Goal: Task Accomplishment & Management: Complete application form

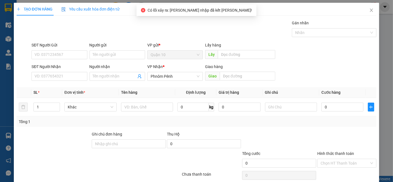
scroll to position [22, 0]
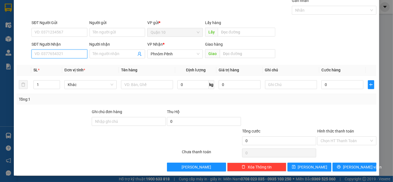
click at [55, 53] on input "SĐT Người Nhận" at bounding box center [60, 54] width 56 height 9
type input "078678168"
click at [45, 65] on div "078678168" at bounding box center [59, 65] width 48 height 6
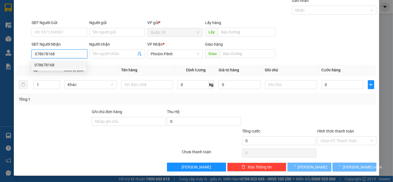
type input "300.000"
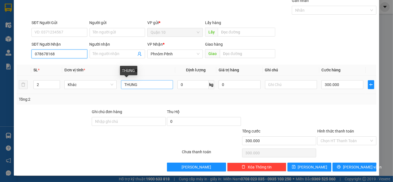
type input "078678168"
click at [149, 86] on input "THUNG" at bounding box center [147, 84] width 52 height 9
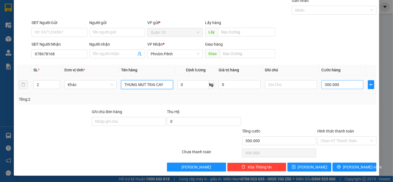
type input "THUNG MUT TRAI CAY"
click at [349, 82] on input "300.000" at bounding box center [343, 84] width 42 height 9
type input "0"
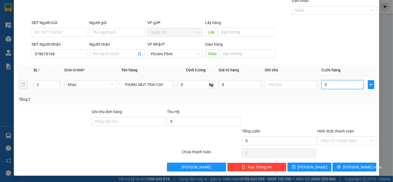
click at [343, 83] on input "0" at bounding box center [343, 84] width 42 height 9
click at [333, 83] on input "0" at bounding box center [343, 84] width 42 height 9
click at [331, 86] on input "0" at bounding box center [343, 84] width 42 height 9
type input "1"
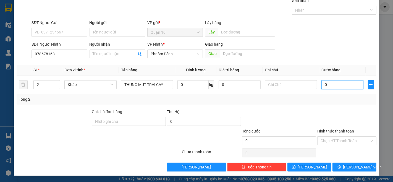
type input "1"
type input "10"
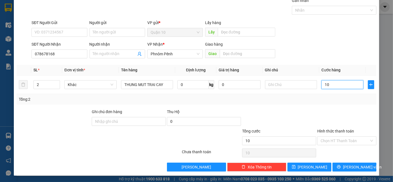
type input "100"
type input "1.000"
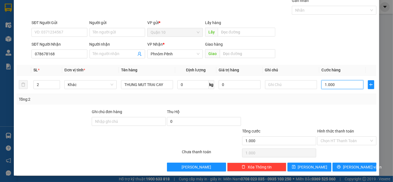
type input "1.000"
type input "1.000.000"
click at [338, 131] on label "Hình thức thanh toán" at bounding box center [336, 131] width 37 height 4
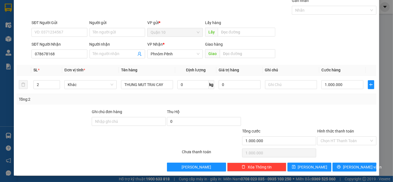
click at [338, 137] on input "Hình thức thanh toán" at bounding box center [345, 141] width 49 height 8
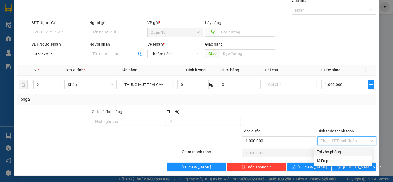
click at [339, 152] on div "Tại văn phòng" at bounding box center [344, 152] width 52 height 6
type input "0"
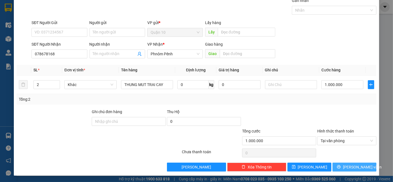
drag, startPoint x: 355, startPoint y: 166, endPoint x: 352, endPoint y: 157, distance: 9.9
click at [355, 164] on span "[PERSON_NAME] và In" at bounding box center [362, 167] width 39 height 6
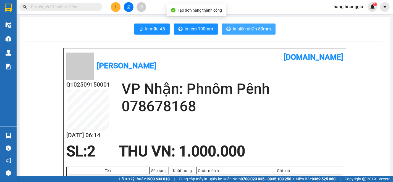
click at [253, 29] on span "In biên nhận 80mm" at bounding box center [252, 28] width 38 height 7
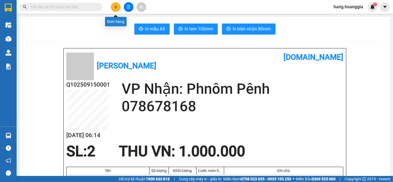
click at [117, 9] on button at bounding box center [116, 7] width 10 height 10
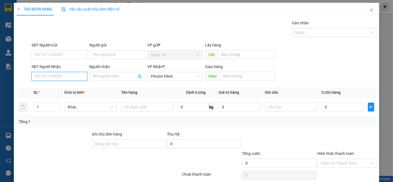
click at [62, 77] on input "SĐT Người Nhận" at bounding box center [60, 76] width 56 height 9
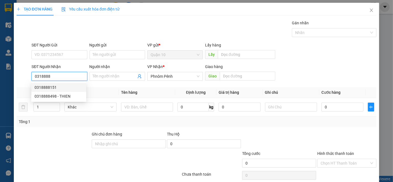
drag, startPoint x: 44, startPoint y: 86, endPoint x: 44, endPoint y: 89, distance: 3.3
click at [44, 87] on div "0318888151" at bounding box center [59, 87] width 48 height 6
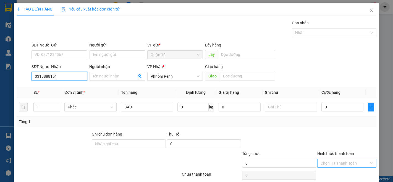
scroll to position [22, 0]
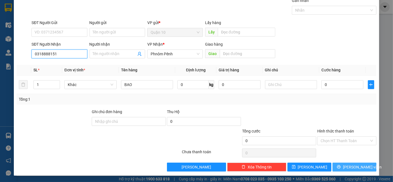
type input "0318888151"
drag, startPoint x: 351, startPoint y: 169, endPoint x: 351, endPoint y: 166, distance: 3.4
click at [351, 169] on span "[PERSON_NAME] và In" at bounding box center [362, 167] width 39 height 6
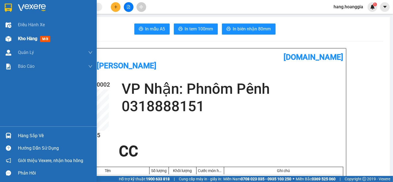
click at [8, 37] on img at bounding box center [9, 39] width 6 height 6
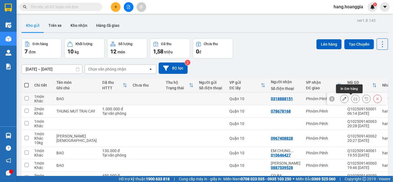
click at [354, 100] on icon at bounding box center [356, 99] width 4 height 4
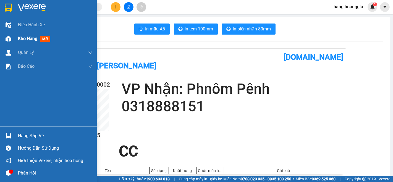
click at [7, 38] on img at bounding box center [9, 39] width 6 height 6
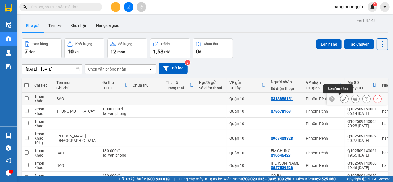
click at [343, 100] on icon at bounding box center [345, 99] width 4 height 4
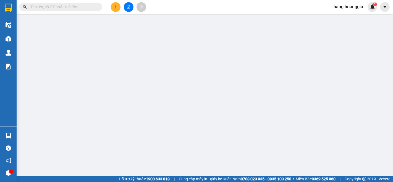
type input "0318888151"
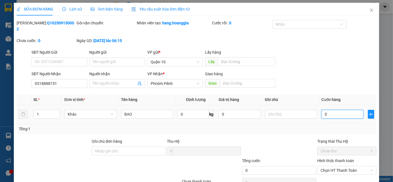
click at [334, 110] on input "0" at bounding box center [343, 114] width 42 height 9
type input "4"
type input "40"
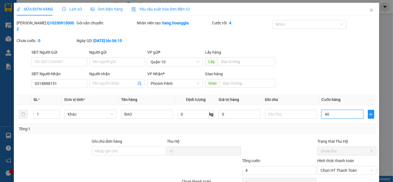
type input "40"
type input "400"
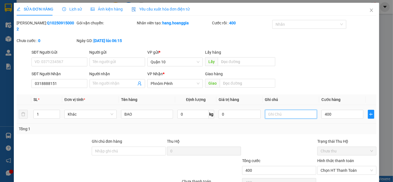
type input "400.000"
click at [289, 110] on input "text" at bounding box center [291, 114] width 52 height 9
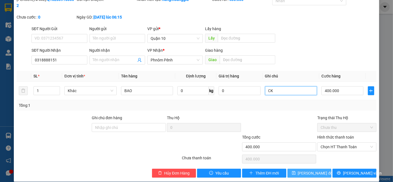
type input "CK"
click at [305, 170] on span "Lưu thay đổi" at bounding box center [316, 173] width 36 height 6
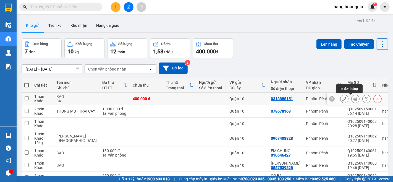
click at [354, 99] on icon at bounding box center [356, 99] width 4 height 4
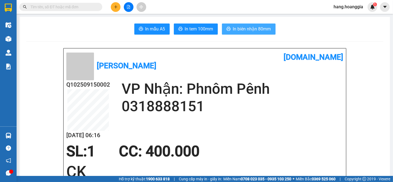
click at [246, 28] on span "In biên nhận 80mm" at bounding box center [252, 28] width 38 height 7
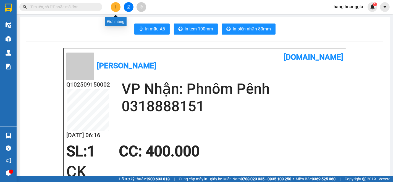
click at [116, 6] on icon "plus" at bounding box center [116, 7] width 4 height 4
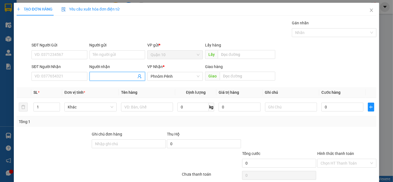
drag, startPoint x: 98, startPoint y: 77, endPoint x: 111, endPoint y: 87, distance: 16.7
click at [103, 79] on input "Người nhận" at bounding box center [114, 76] width 43 height 6
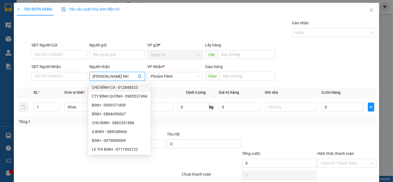
type input "BINH N"
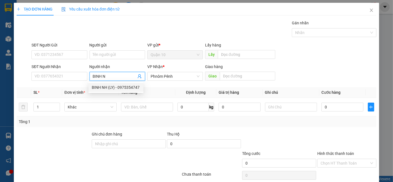
click at [104, 86] on div "BINH NH (LY) - 0975354747" at bounding box center [116, 87] width 48 height 6
type input "0975354747"
type input "BINH NH (LY)"
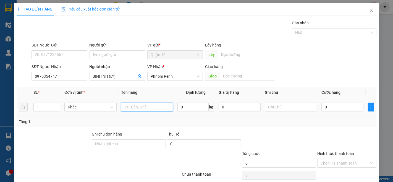
click at [136, 109] on input "text" at bounding box center [147, 107] width 52 height 9
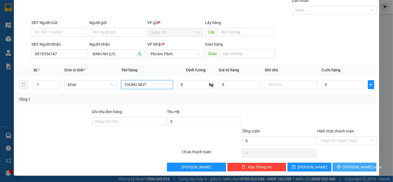
type input "THUNG MUT"
click at [357, 167] on span "[PERSON_NAME] và In" at bounding box center [362, 167] width 39 height 6
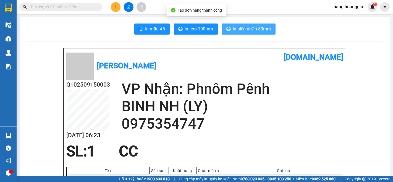
click at [255, 31] on span "In biên nhận 80mm" at bounding box center [252, 28] width 38 height 7
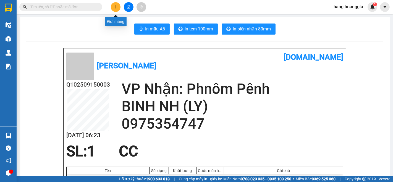
click at [115, 8] on icon "plus" at bounding box center [116, 7] width 4 height 4
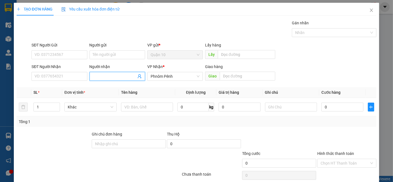
click at [97, 76] on input "Người nhận" at bounding box center [114, 76] width 43 height 6
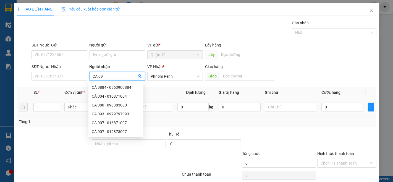
type input "CA 093"
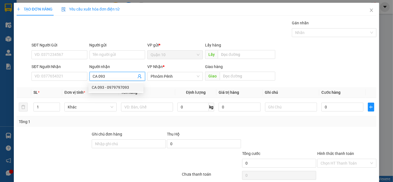
click at [100, 86] on div "CA 093 - 0979797093" at bounding box center [116, 87] width 48 height 6
type input "0979797093"
type input "CA 093"
click at [39, 109] on input "1" at bounding box center [47, 107] width 26 height 8
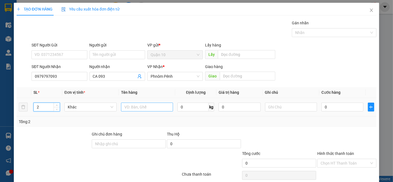
type input "2"
click at [136, 107] on input "text" at bounding box center [147, 107] width 52 height 9
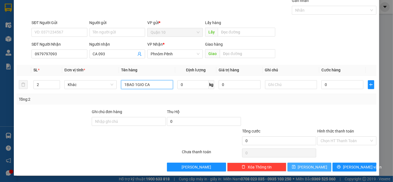
type input "1BAO 1GIO CA"
click at [321, 167] on button "[PERSON_NAME]" at bounding box center [310, 167] width 44 height 9
type input "1"
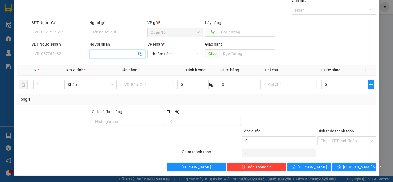
click at [95, 54] on input "Người nhận" at bounding box center [114, 54] width 43 height 6
click at [54, 54] on input "SĐT Người Nhận" at bounding box center [60, 54] width 56 height 9
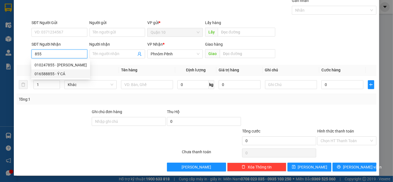
click at [46, 75] on div "016588855 - Ý CÁ" at bounding box center [61, 74] width 52 height 6
type input "016588855"
type input "Ý CÁ"
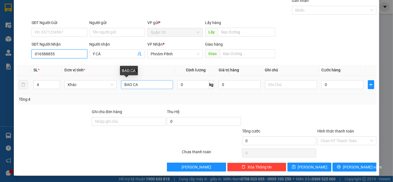
type input "016588855"
click at [121, 85] on input "BAO CA" at bounding box center [147, 84] width 52 height 9
click at [147, 85] on input "3BAO CA" at bounding box center [147, 84] width 52 height 9
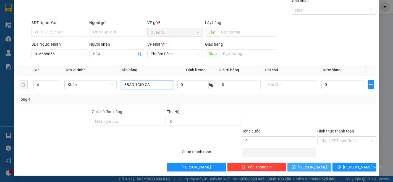
type input "3BAO 1GIO CA"
click at [317, 163] on button "[PERSON_NAME]" at bounding box center [310, 167] width 44 height 9
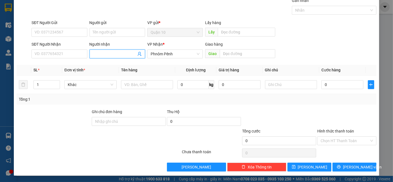
click at [101, 56] on input "Người nhận" at bounding box center [114, 54] width 43 height 6
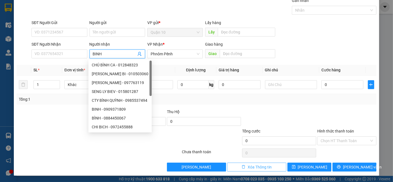
type input "BINH N"
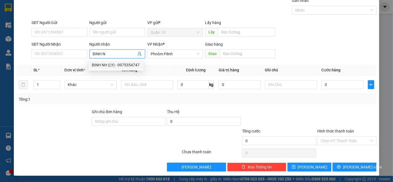
drag, startPoint x: 98, startPoint y: 65, endPoint x: 98, endPoint y: 68, distance: 3.2
click at [98, 65] on div "BINH NH (LY) - 0975354747" at bounding box center [116, 65] width 48 height 6
type input "0975354747"
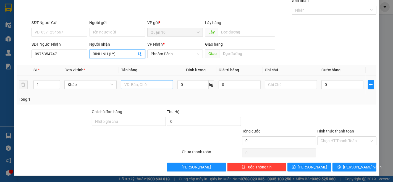
type input "BINH NH (LY)"
drag, startPoint x: 128, startPoint y: 86, endPoint x: 131, endPoint y: 93, distance: 7.6
click at [128, 86] on input "text" at bounding box center [147, 84] width 52 height 9
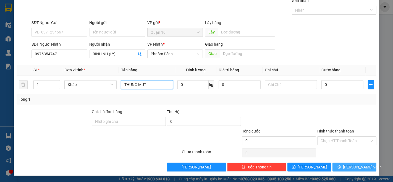
type input "THUNG MUT"
click at [355, 167] on span "[PERSON_NAME] và In" at bounding box center [362, 167] width 39 height 6
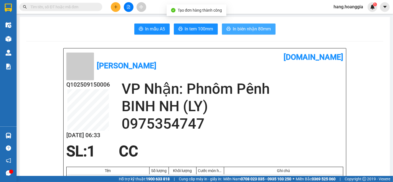
click at [250, 25] on button "In biên nhận 80mm" at bounding box center [249, 29] width 54 height 11
